Goal: Information Seeking & Learning: Learn about a topic

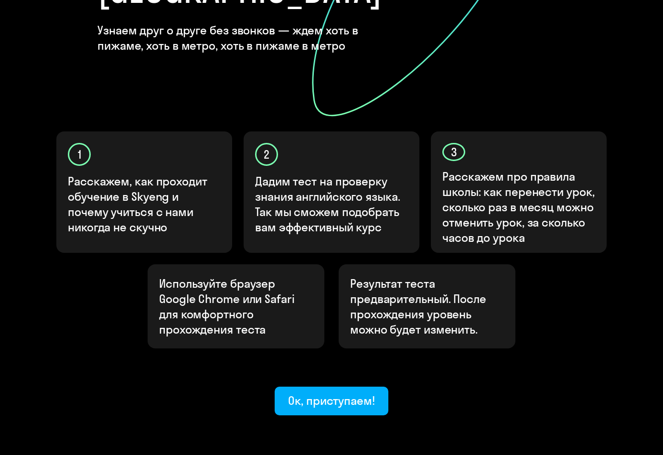
scroll to position [235, 0]
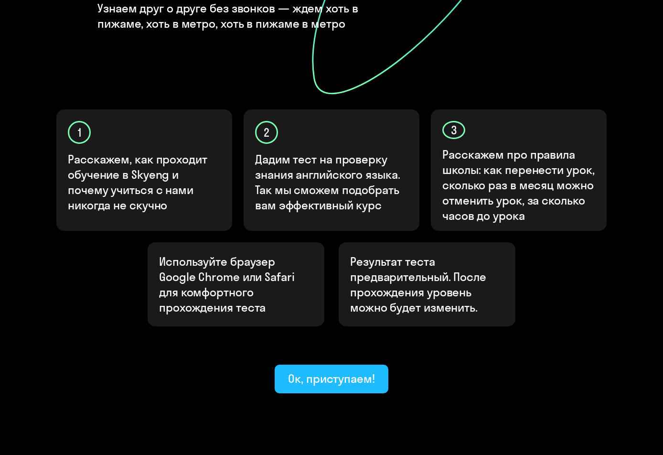
click at [341, 371] on div "Ок, приступаем!" at bounding box center [331, 378] width 87 height 15
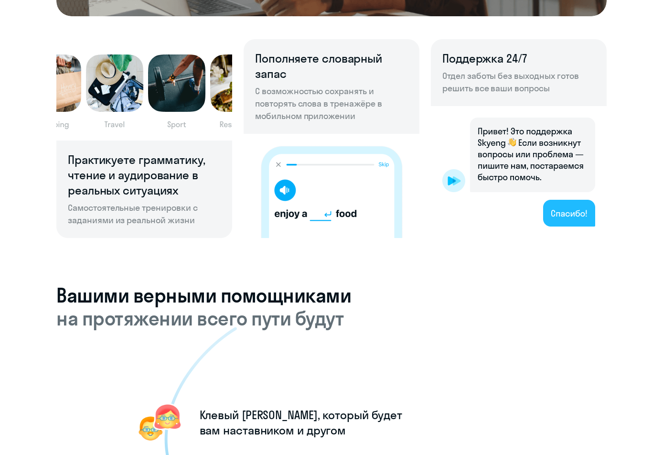
scroll to position [674, 0]
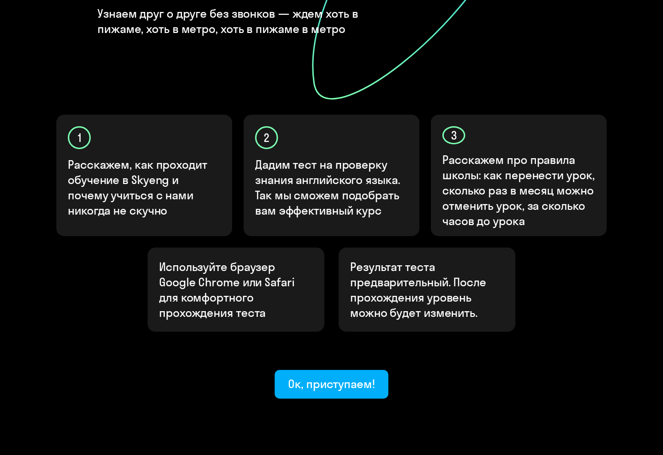
scroll to position [235, 0]
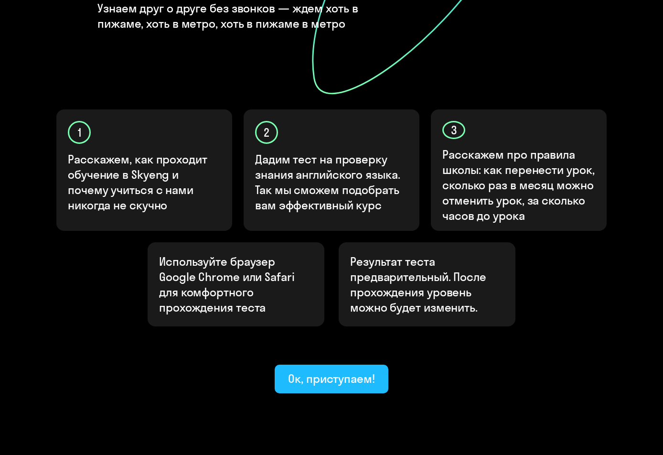
click at [336, 371] on div "Ок, приступаем!" at bounding box center [331, 378] width 87 height 15
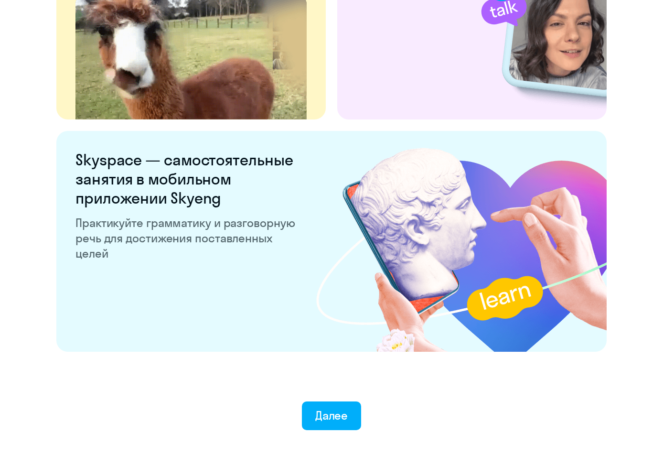
scroll to position [1759, 0]
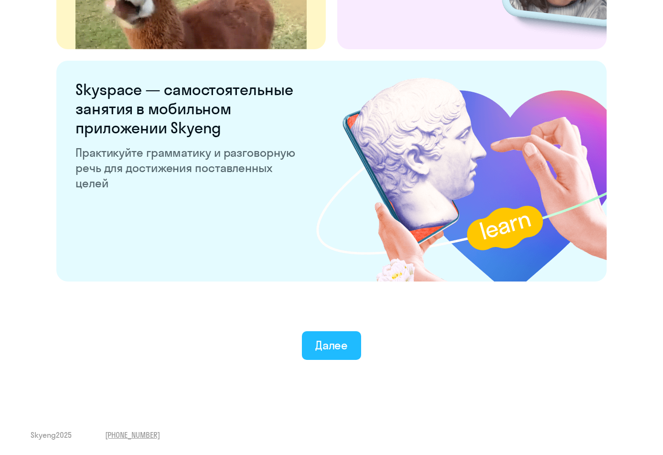
click at [336, 350] on div "Далее" at bounding box center [331, 344] width 33 height 15
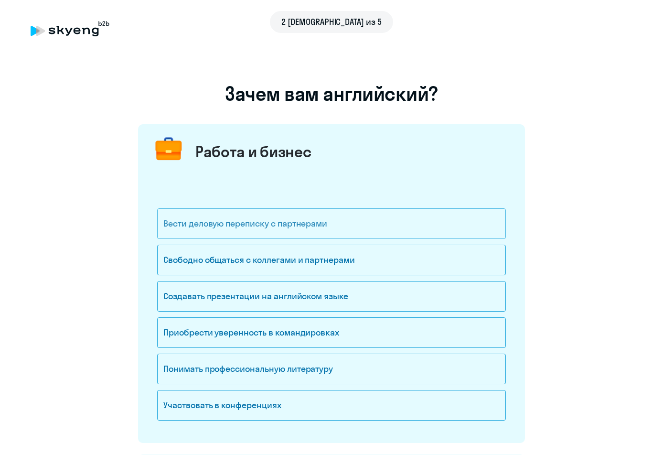
click at [380, 221] on div "Вести деловую переписку с партнерами" at bounding box center [331, 223] width 349 height 31
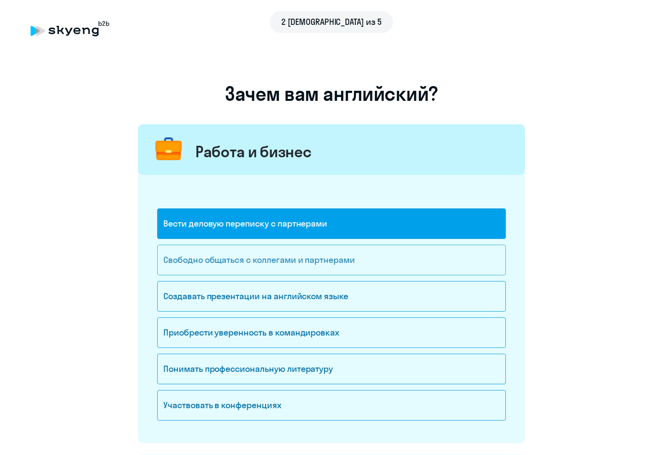
click at [346, 259] on div "Свободно общаться с коллегами и партнерами" at bounding box center [331, 260] width 349 height 31
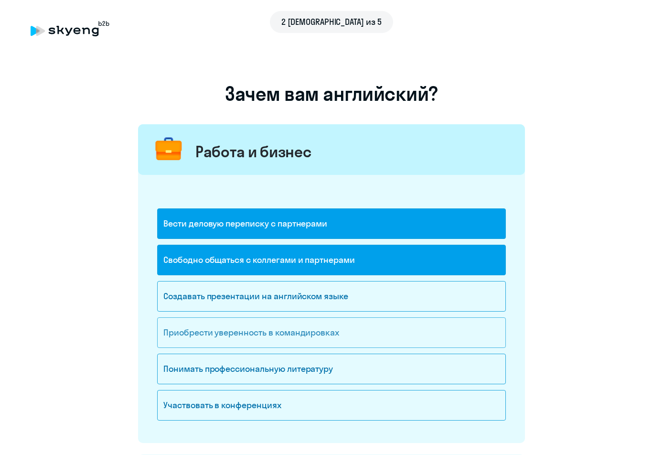
click at [354, 331] on div "Приобрести уверенность в командировках" at bounding box center [331, 332] width 349 height 31
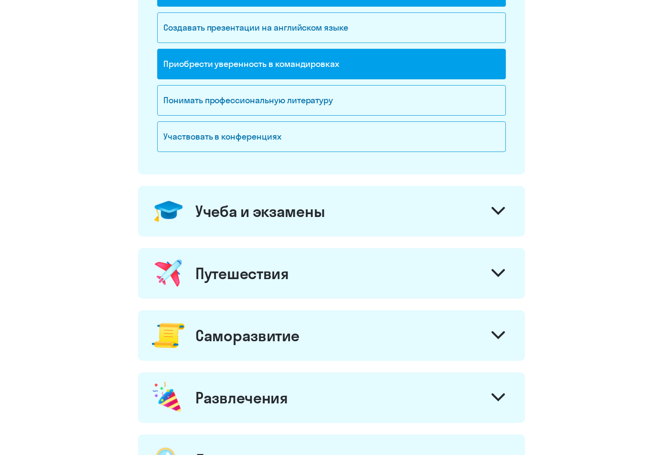
scroll to position [271, 0]
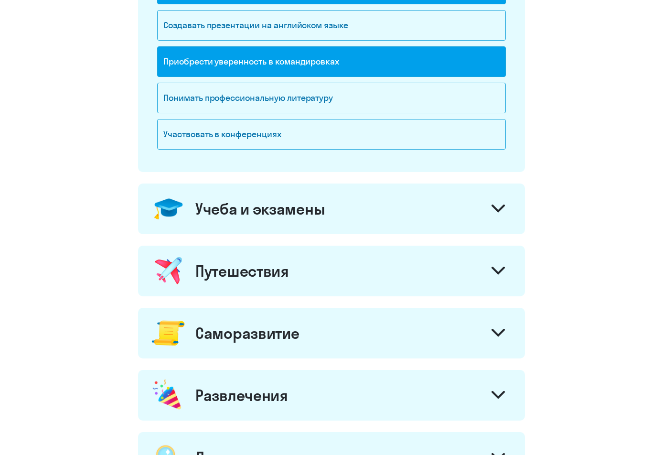
click at [501, 207] on icon at bounding box center [498, 208] width 13 height 8
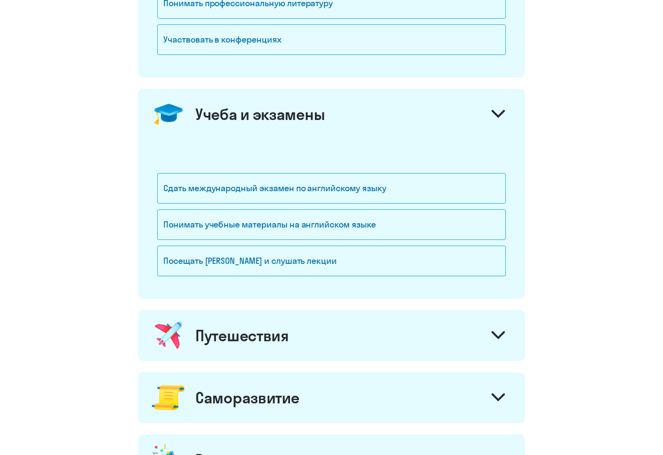
scroll to position [376, 0]
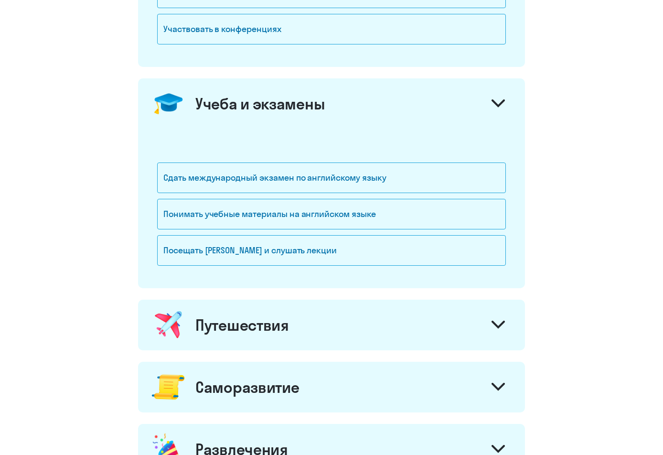
click at [501, 326] on icon at bounding box center [497, 324] width 11 height 6
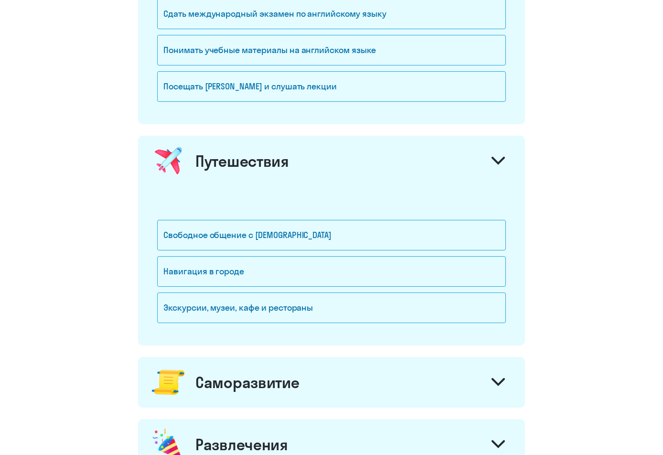
scroll to position [546, 0]
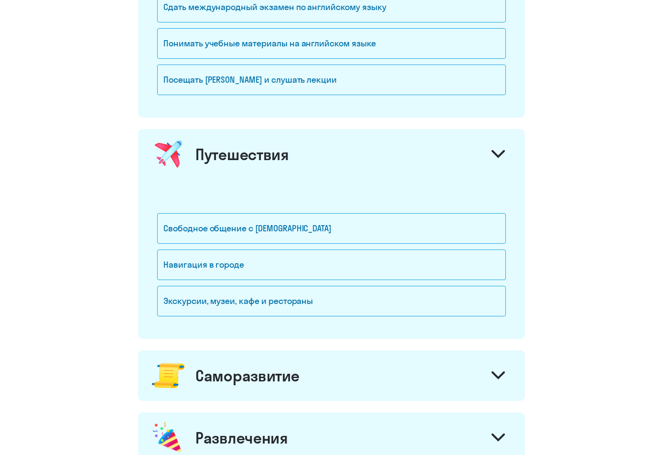
click at [501, 376] on icon at bounding box center [497, 375] width 11 height 6
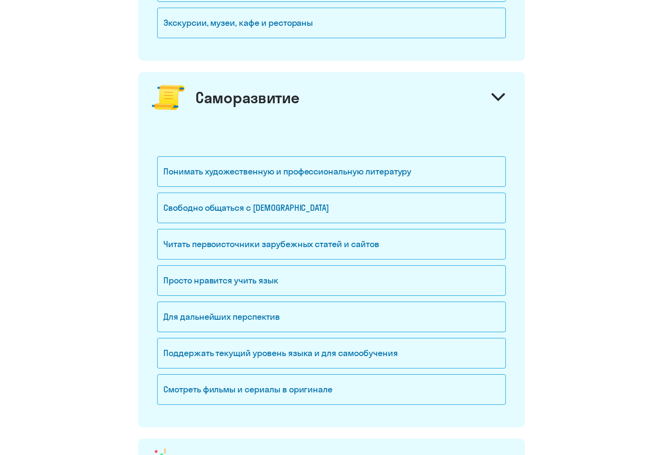
scroll to position [829, 0]
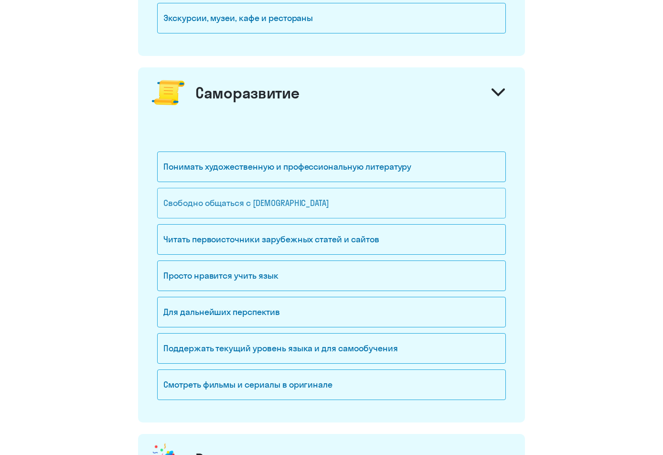
click at [317, 207] on div "Свободно общаться с [DEMOGRAPHIC_DATA]" at bounding box center [331, 203] width 349 height 31
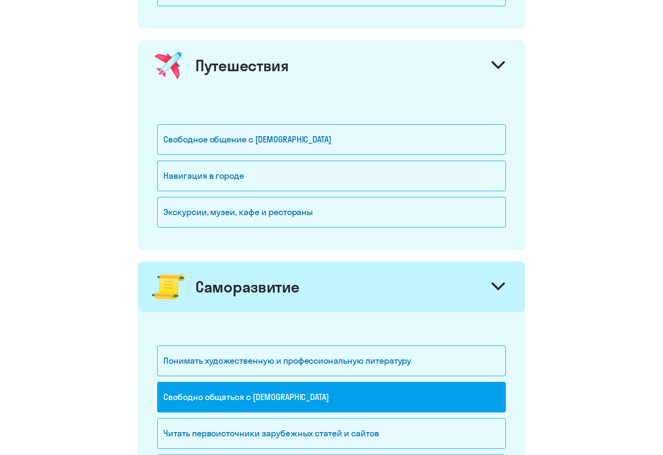
scroll to position [627, 0]
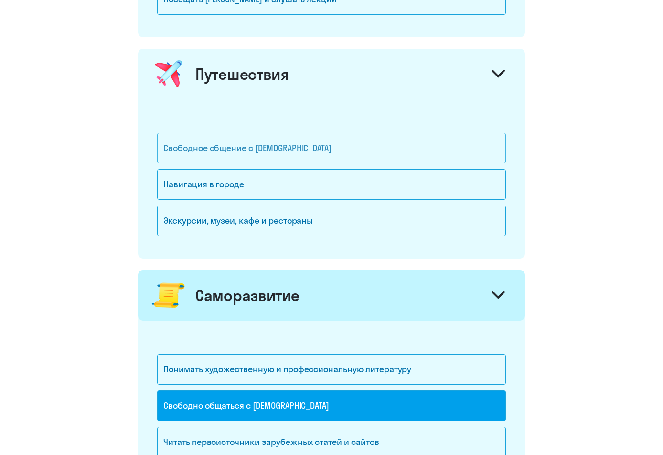
click at [275, 150] on div "Свободное общение с [DEMOGRAPHIC_DATA]" at bounding box center [331, 148] width 349 height 31
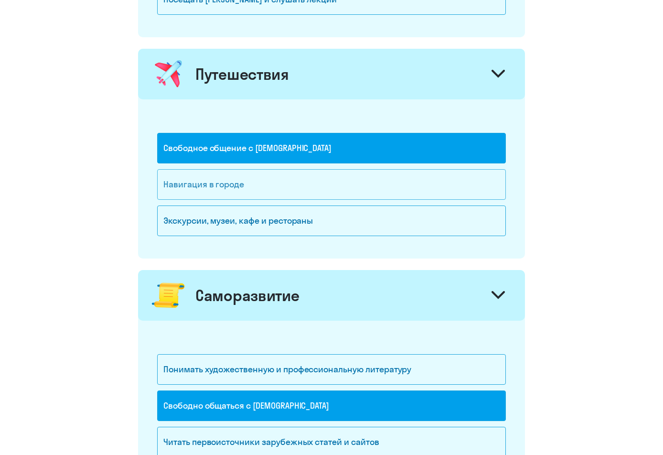
click at [263, 182] on div "Навигация в городе" at bounding box center [331, 184] width 349 height 31
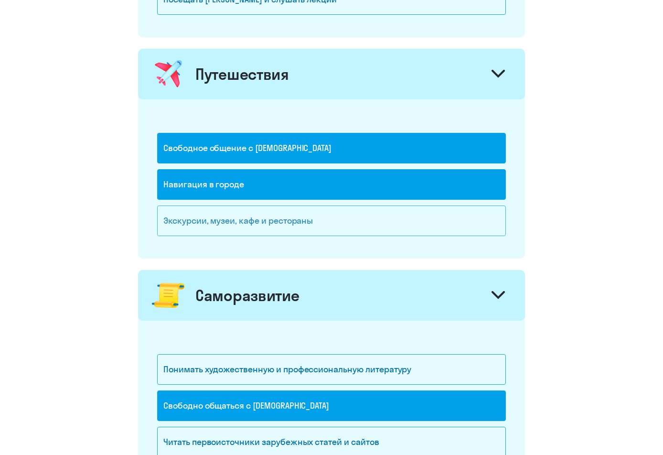
click at [334, 224] on div "Экскурсии, музеи, кафе и рестораны" at bounding box center [331, 220] width 349 height 31
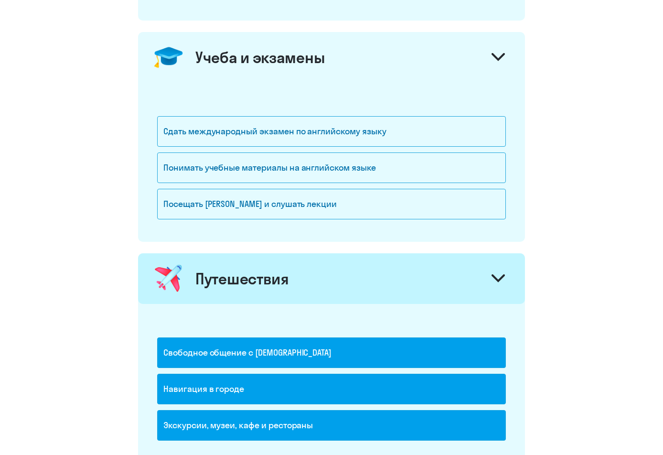
scroll to position [421, 0]
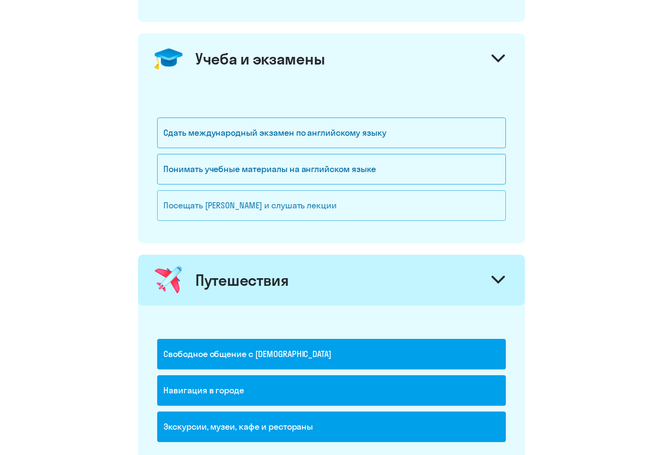
click at [169, 207] on div "Посещать [PERSON_NAME] и слушать лекции" at bounding box center [331, 205] width 349 height 31
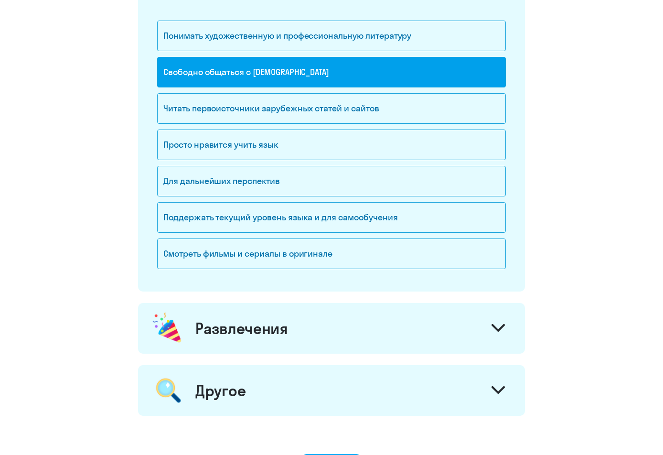
scroll to position [963, 0]
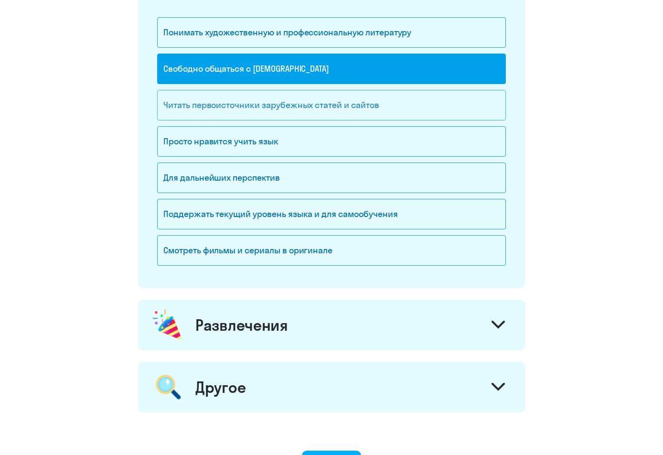
click at [349, 107] on div "Читать первоисточники зарубежных статей и сайтов" at bounding box center [331, 105] width 349 height 31
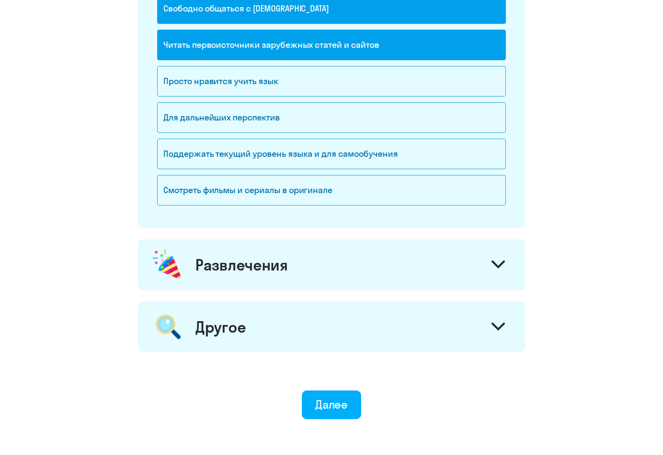
scroll to position [1049, 0]
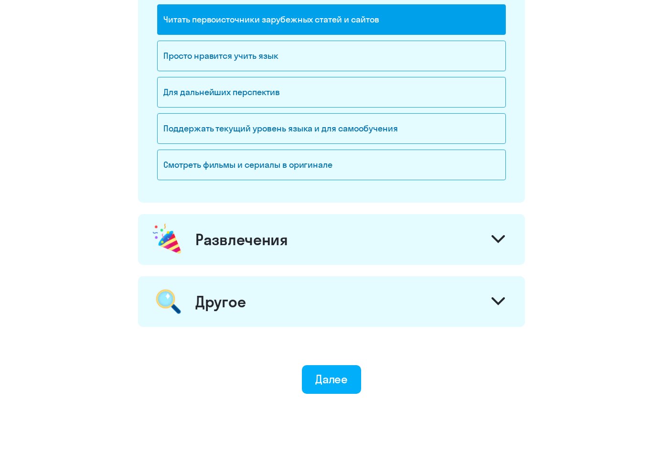
click at [500, 239] on icon at bounding box center [498, 239] width 13 height 8
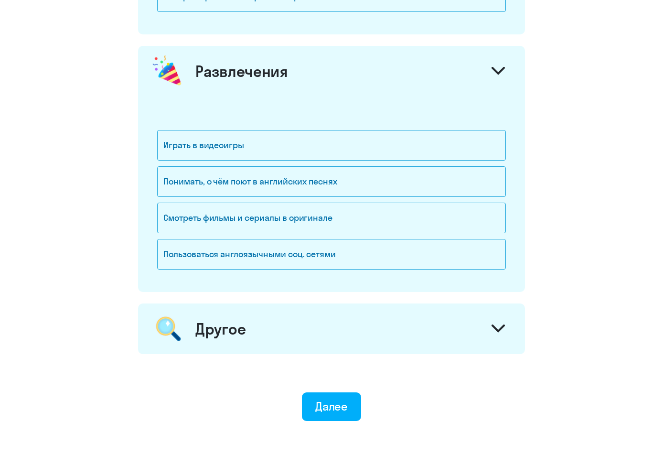
scroll to position [1274, 0]
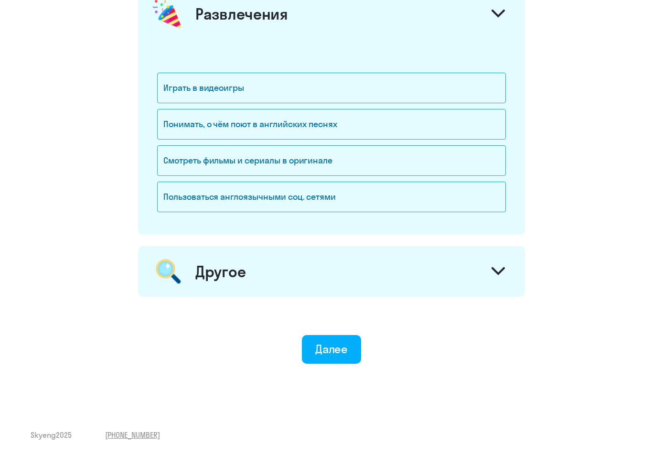
click at [496, 271] on icon at bounding box center [497, 271] width 11 height 6
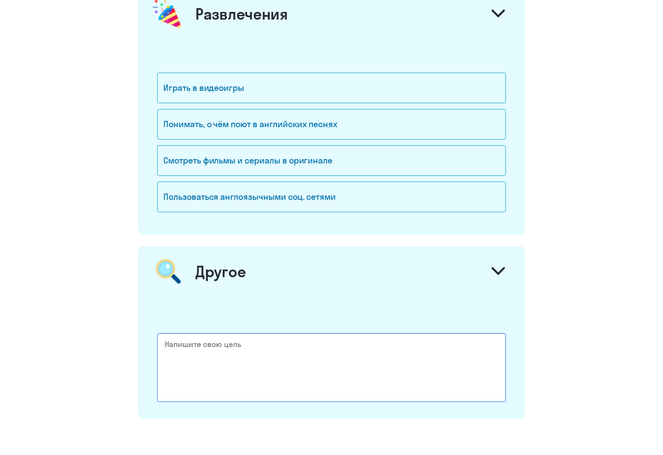
click at [169, 344] on textarea at bounding box center [331, 367] width 349 height 69
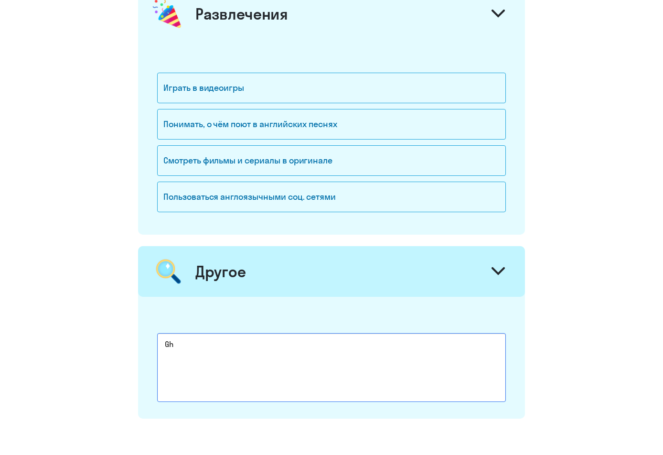
type textarea "G"
click at [253, 347] on textarea "Прежде всего общатьсяспартнерами по работе" at bounding box center [331, 367] width 349 height 69
click at [257, 344] on textarea "Прежде всего общаться спартнерами по работе" at bounding box center [331, 367] width 349 height 69
click at [369, 343] on textarea "Прежде всего общаться с партнерами по работе" at bounding box center [331, 367] width 349 height 69
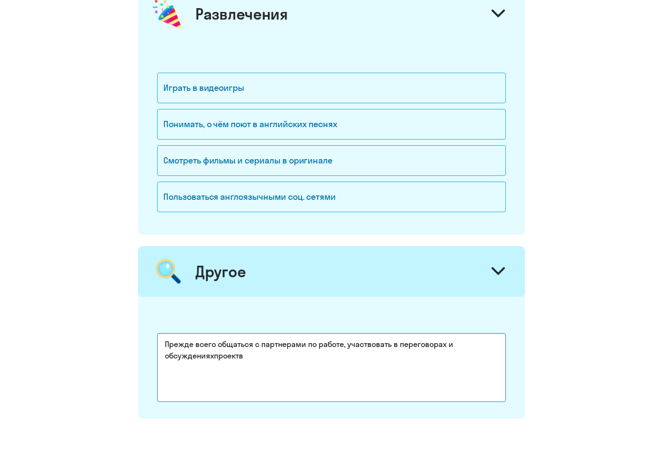
click at [214, 359] on textarea "Прежде всего общаться с партнерами по работе, участвовать в переговорах и обсуж…" at bounding box center [331, 367] width 349 height 69
click at [239, 357] on textarea "Прежде всего общаться с партнерами по работе, участвовать в переговорах и обсуж…" at bounding box center [331, 367] width 349 height 69
click at [242, 358] on textarea "Прежде всего общаться с партнерами по работе, участвовать в переговорах и обсуж…" at bounding box center [331, 367] width 349 height 69
click at [366, 355] on textarea "Прежде всего общаться с партнерами по работе, участвовать в переговорах и обсуж…" at bounding box center [331, 367] width 349 height 69
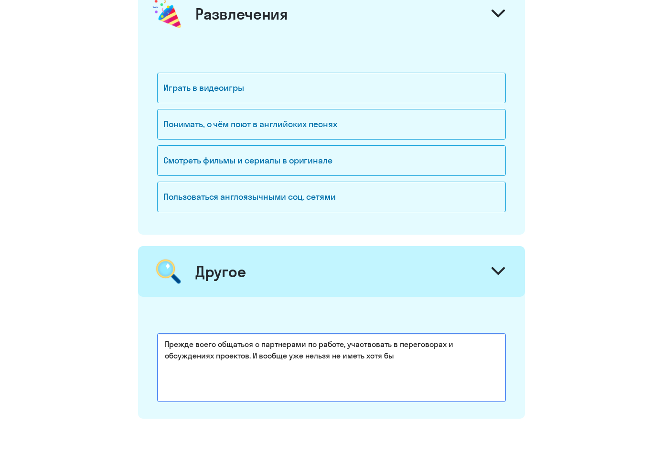
click at [398, 358] on textarea "Прежде всего общаться с партнерами по работе, участвовать в переговорах и обсуж…" at bounding box center [331, 367] width 349 height 69
drag, startPoint x: 330, startPoint y: 353, endPoint x: 313, endPoint y: 360, distance: 18.5
click at [313, 360] on textarea "Прежде всего общаться с партнерами по работе, участвовать в переговорах и обсуж…" at bounding box center [331, 367] width 349 height 69
click at [316, 368] on textarea "Прежде всего общаться с партнерами по работе, участвовать в переговорах и обсуж…" at bounding box center [331, 367] width 349 height 69
click at [359, 353] on textarea "Прежде всего общаться с партнерами по работе, участвовать в переговорах и обсуж…" at bounding box center [331, 367] width 349 height 69
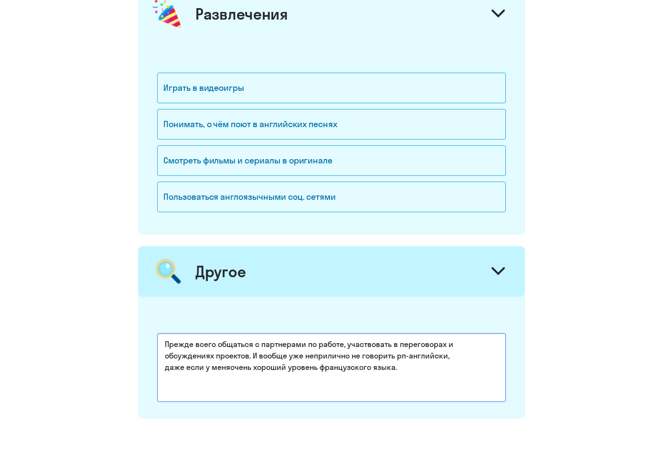
drag, startPoint x: 406, startPoint y: 356, endPoint x: 396, endPoint y: 358, distance: 9.8
click at [396, 358] on textarea "Прежде всего общаться с партнерами по работе, участвовать в переговорах и обсуж…" at bounding box center [331, 367] width 349 height 69
click at [351, 357] on textarea "Прежде всего общаться с партнерами по работе, участвовать в переговорах и обсуж…" at bounding box center [331, 367] width 349 height 69
click at [229, 368] on textarea "Прежде всего общаться с партнерами по работе, участвовать в переговорах и обсуж…" at bounding box center [331, 367] width 349 height 69
drag, startPoint x: 254, startPoint y: 365, endPoint x: 228, endPoint y: 370, distance: 25.9
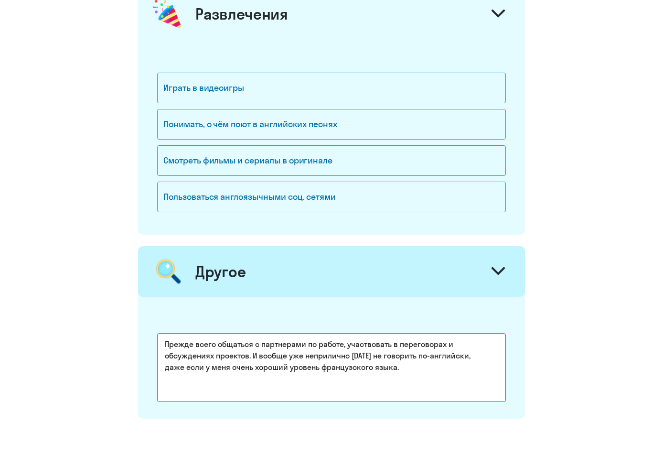
click at [228, 370] on textarea "Прежде всего общаться с партнерами по работе, участвовать в переговорах и обсуж…" at bounding box center [331, 367] width 349 height 69
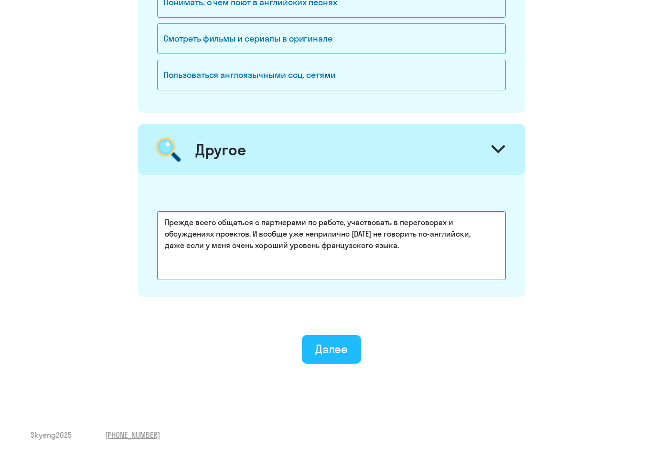
type textarea "Прежде всего общаться с партнерами по работе, участвовать в переговорах и обсуж…"
click at [336, 348] on div "Далее" at bounding box center [331, 348] width 33 height 15
